Goal: Task Accomplishment & Management: Use online tool/utility

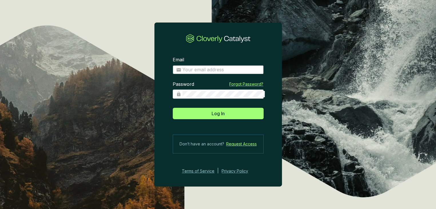
click at [217, 71] on input "Email" at bounding box center [221, 70] width 78 height 6
type input "[EMAIL_ADDRESS][DOMAIN_NAME]"
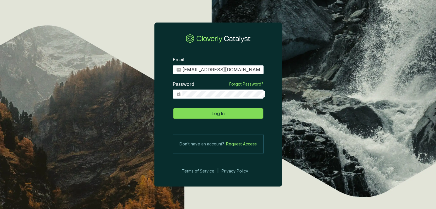
click at [215, 109] on button "Log In" at bounding box center [218, 113] width 91 height 11
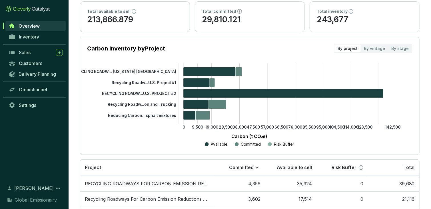
scroll to position [61, 0]
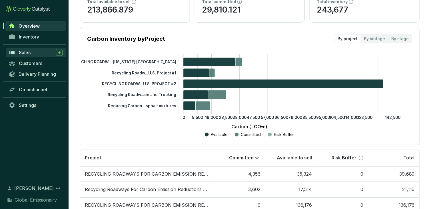
click at [37, 49] on div "Sales" at bounding box center [41, 52] width 44 height 7
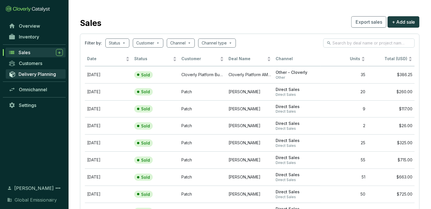
click at [37, 71] on span "Delivery Planning" at bounding box center [37, 74] width 37 height 6
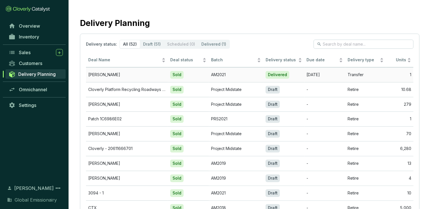
click at [115, 73] on td "[PERSON_NAME]" at bounding box center [127, 74] width 82 height 15
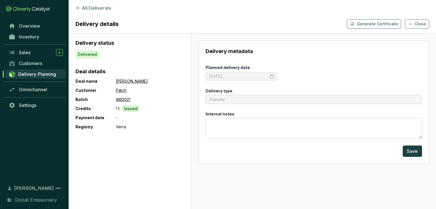
click at [69, 3] on section "All Deliveries Delivery details Generate Certificate Close" at bounding box center [252, 16] width 367 height 33
click at [75, 8] on icon at bounding box center [77, 7] width 5 height 5
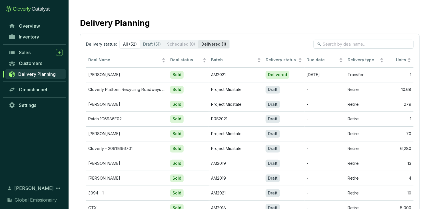
click at [198, 43] on div "Delivered (1)" at bounding box center [213, 44] width 31 height 8
click at [198, 40] on input "Delivered (1)" at bounding box center [198, 40] width 0 height 0
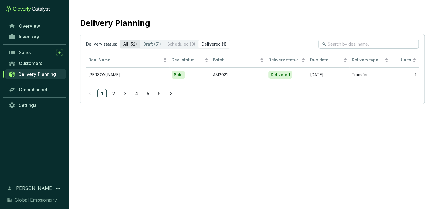
click at [120, 45] on div "All (52)" at bounding box center [130, 44] width 20 height 8
click at [120, 40] on input "All (52)" at bounding box center [120, 40] width 0 height 0
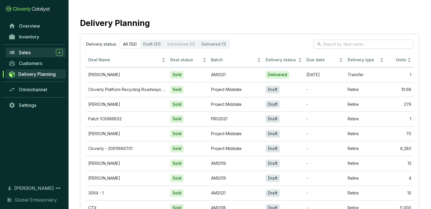
click at [32, 49] on div "Sales" at bounding box center [41, 52] width 44 height 7
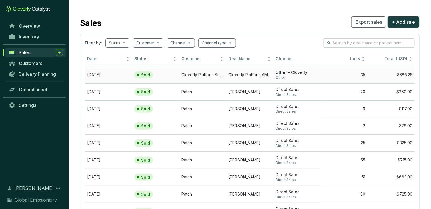
click at [298, 71] on span "Other - Cloverly" at bounding box center [297, 72] width 43 height 5
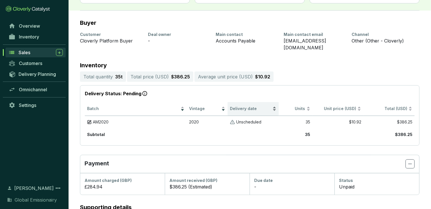
scroll to position [44, 0]
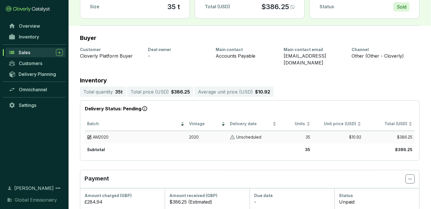
click at [240, 135] on p "Unscheduled" at bounding box center [248, 137] width 25 height 5
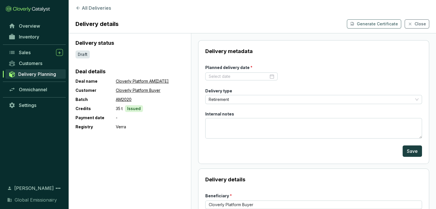
click at [287, 65] on form "Planned delivery date * Delivery type Retirement Internal notes Save" at bounding box center [313, 111] width 217 height 93
drag, startPoint x: 114, startPoint y: 95, endPoint x: 145, endPoint y: 99, distance: 30.8
click at [145, 99] on div "Deal name Cloverly Platform AM[DATE] Customer Cloverly Platform Buyer Batch AM2…" at bounding box center [129, 104] width 109 height 53
click at [116, 115] on div "-" at bounding box center [150, 118] width 68 height 7
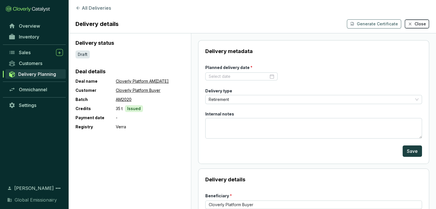
click at [417, 22] on span "Close" at bounding box center [419, 24] width 11 height 6
